Goal: Task Accomplishment & Management: Use online tool/utility

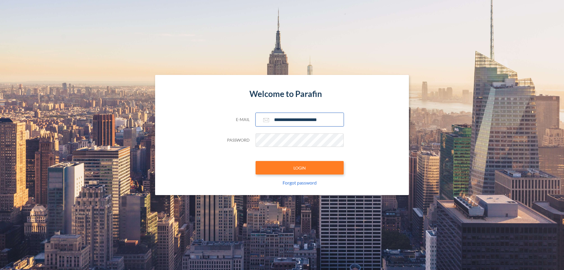
type input "**********"
click at [300, 168] on button "LOGIN" at bounding box center [300, 168] width 88 height 14
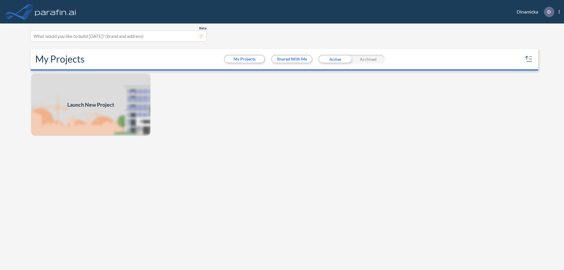
scroll to position [1, 0]
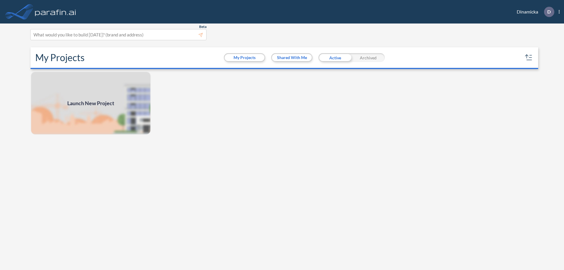
click at [91, 103] on span "Launch New Project" at bounding box center [90, 103] width 47 height 8
